Goal: Task Accomplishment & Management: Manage account settings

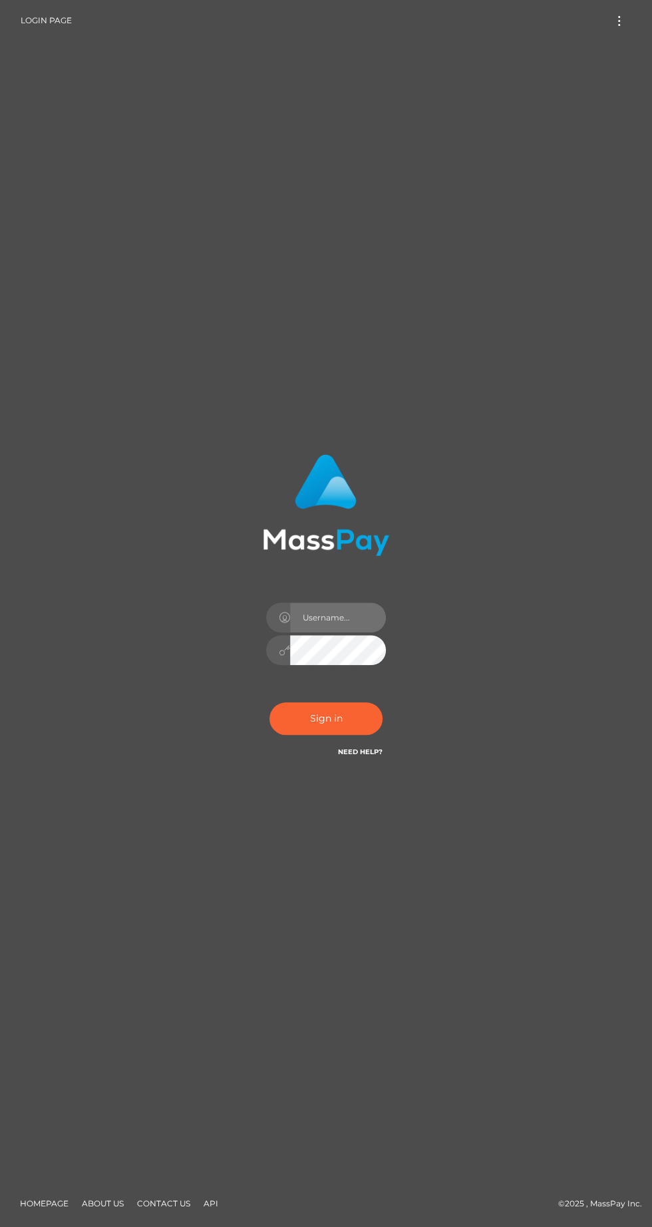
click at [340, 633] on input "text" at bounding box center [338, 618] width 96 height 30
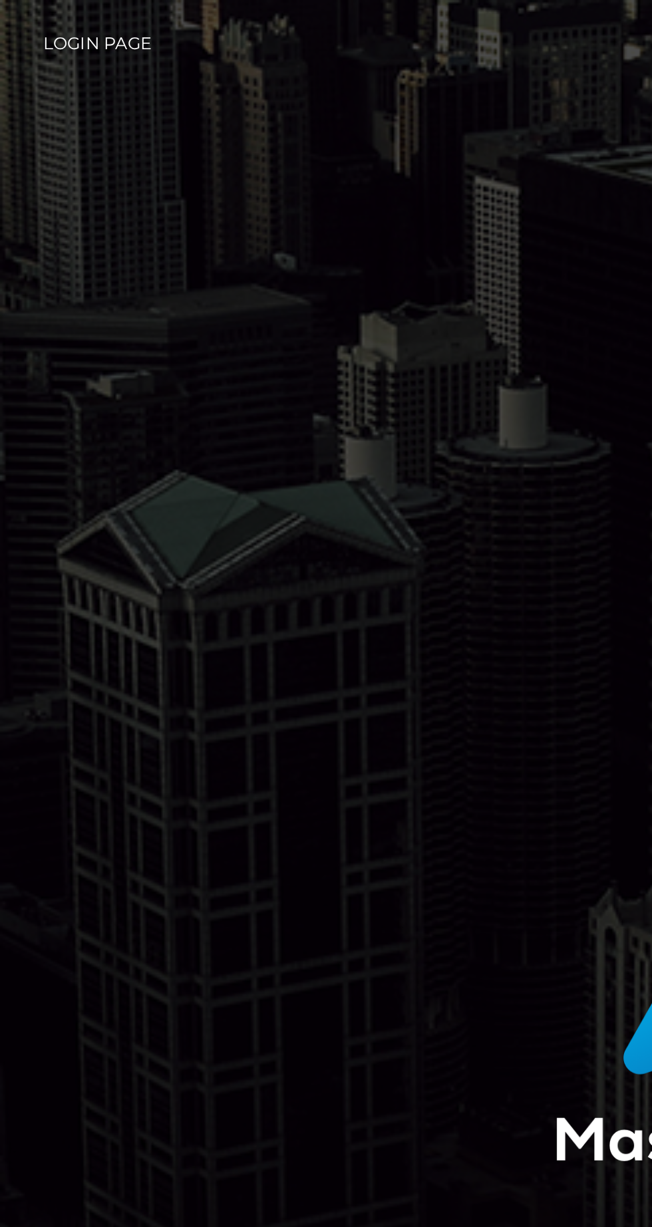
type input "aleja94r@gmail.com"
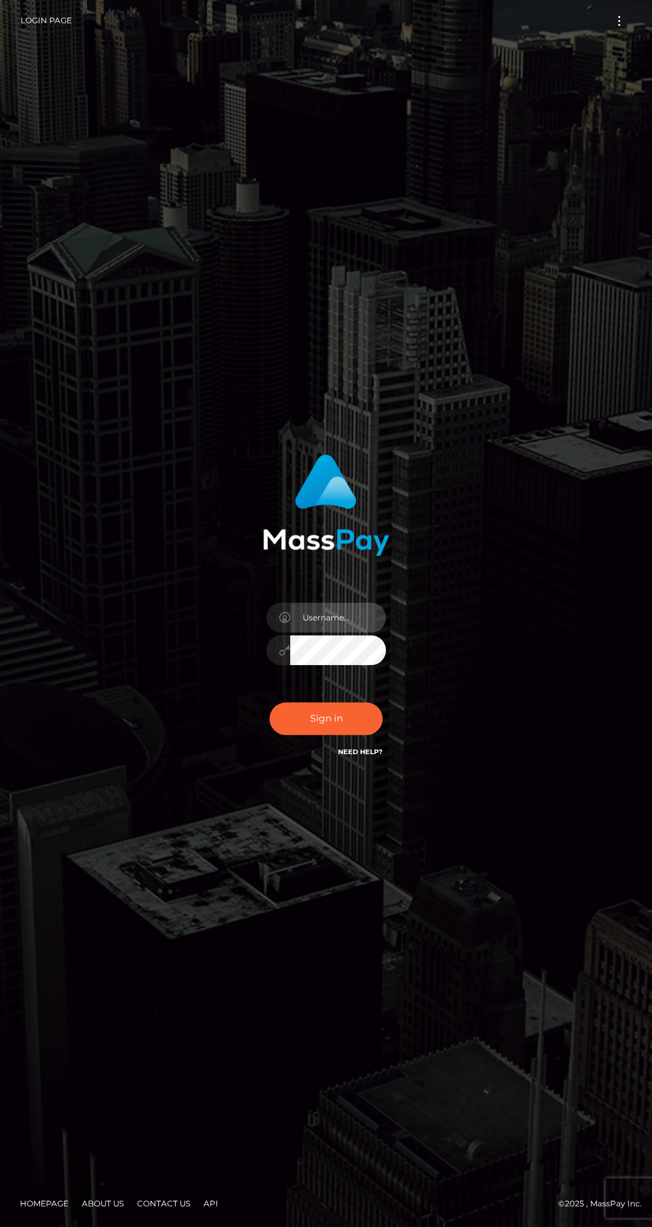
click at [339, 633] on input "text" at bounding box center [338, 618] width 96 height 30
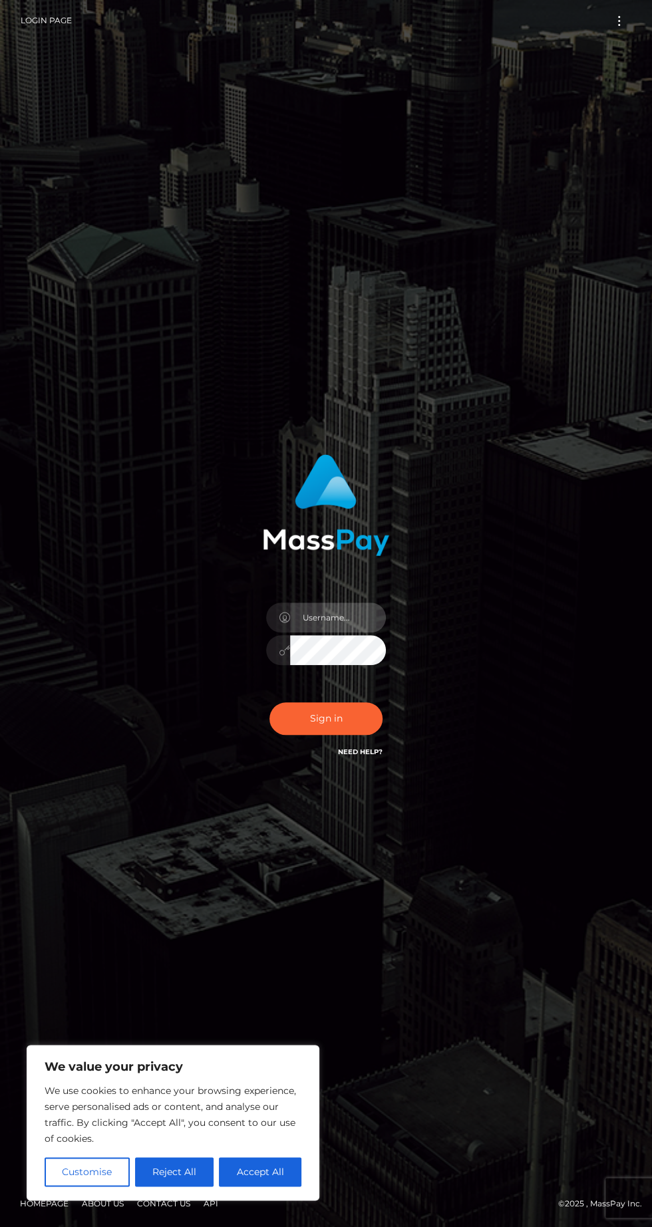
type input "aleja94r@gmail.com"
click at [326, 735] on button "Sign in" at bounding box center [325, 718] width 113 height 33
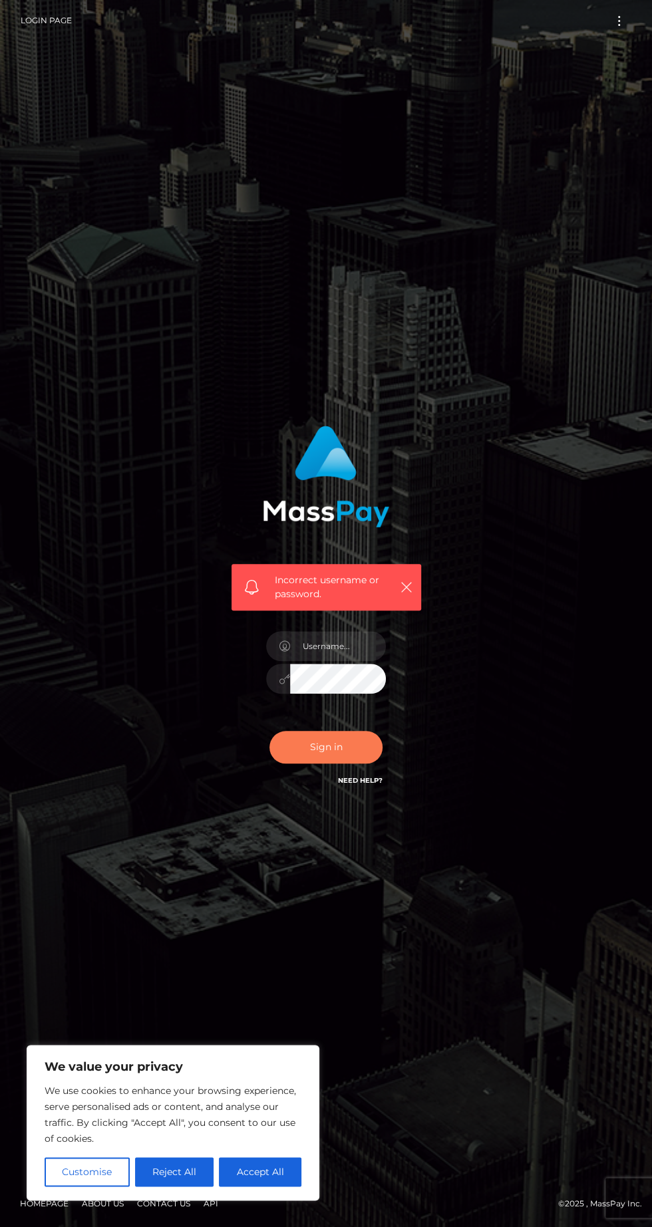
click at [325, 764] on button "Sign in" at bounding box center [325, 747] width 113 height 33
click at [347, 661] on input "text" at bounding box center [338, 646] width 96 height 30
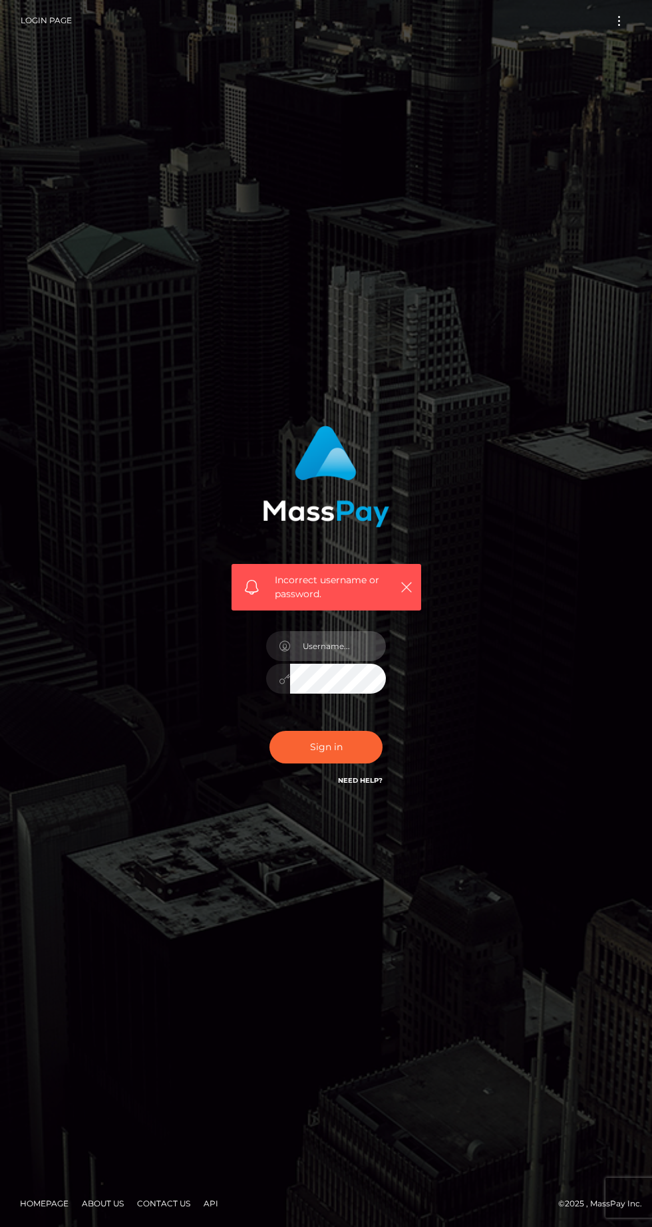
click at [364, 661] on input "text" at bounding box center [338, 646] width 96 height 30
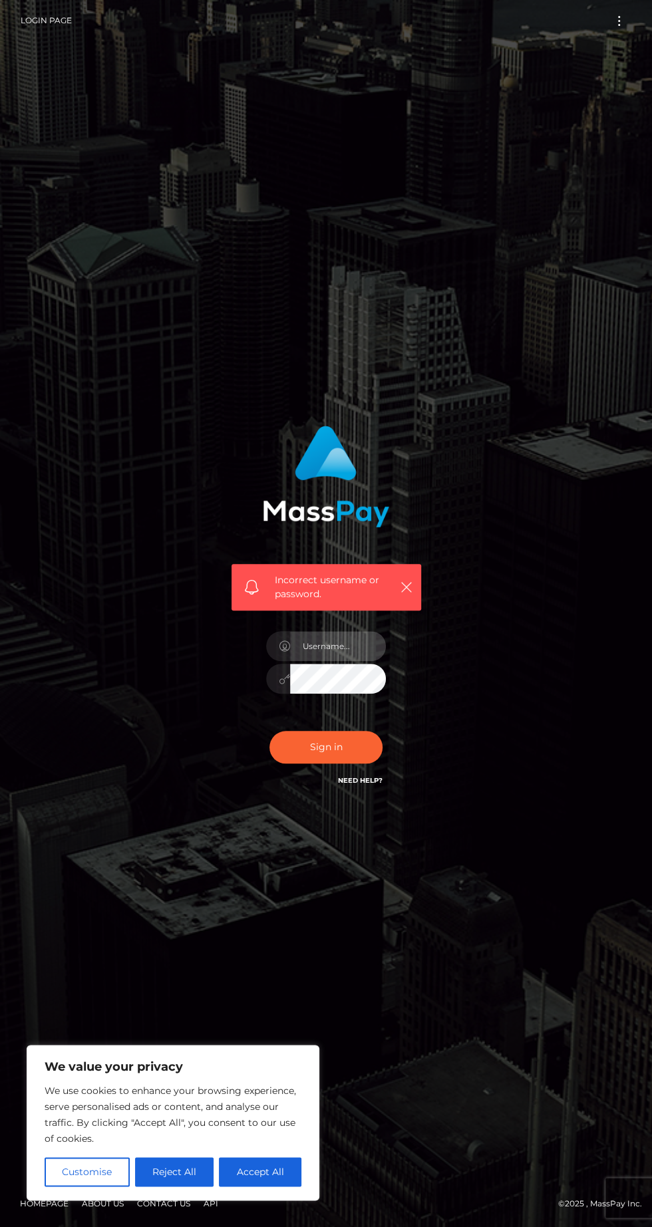
type input "aleja94r@gmail.com"
click at [195, 1173] on button "Reject All" at bounding box center [174, 1171] width 79 height 29
